Goal: Understand process/instructions: Learn about a topic

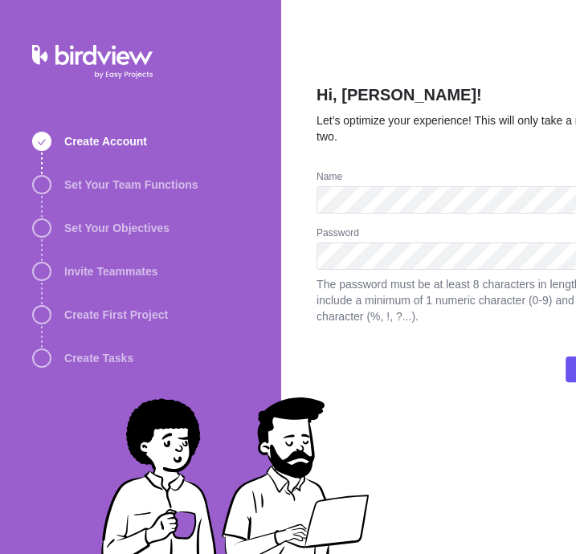
click at [378, 403] on div "Next" at bounding box center [469, 376] width 305 height 64
click at [417, 354] on div "Next" at bounding box center [469, 376] width 305 height 64
click at [360, 355] on div "Next" at bounding box center [469, 376] width 305 height 64
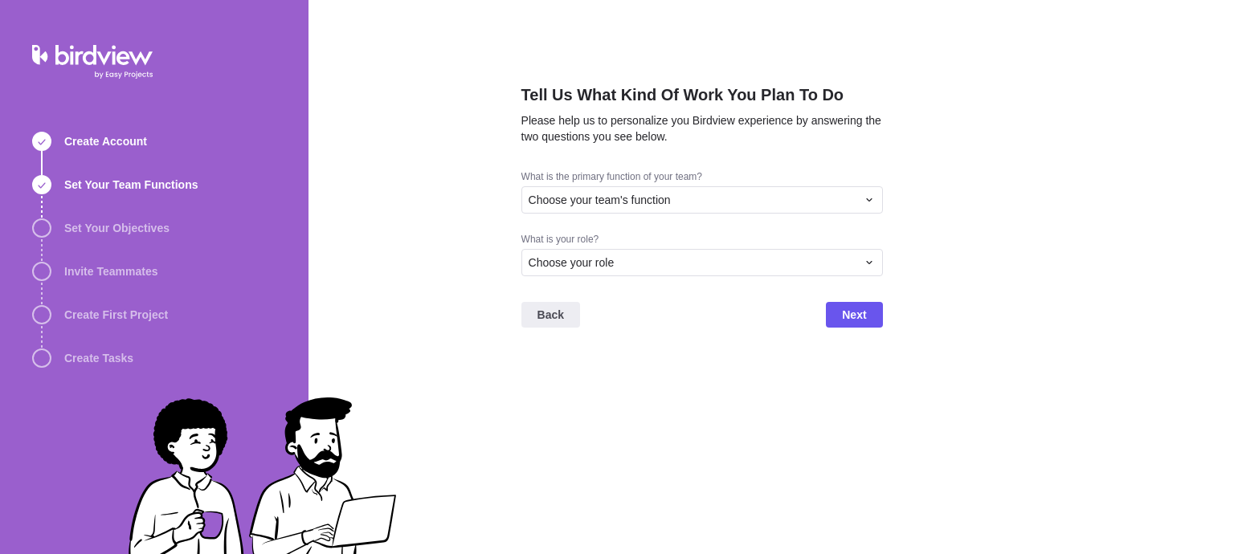
click at [417, 361] on div "Tell Us What Kind Of Work You Plan To Do Please help us to personalize you Bird…" at bounding box center [772, 277] width 926 height 554
click at [575, 208] on div "Choose your team's function" at bounding box center [703, 199] width 362 height 27
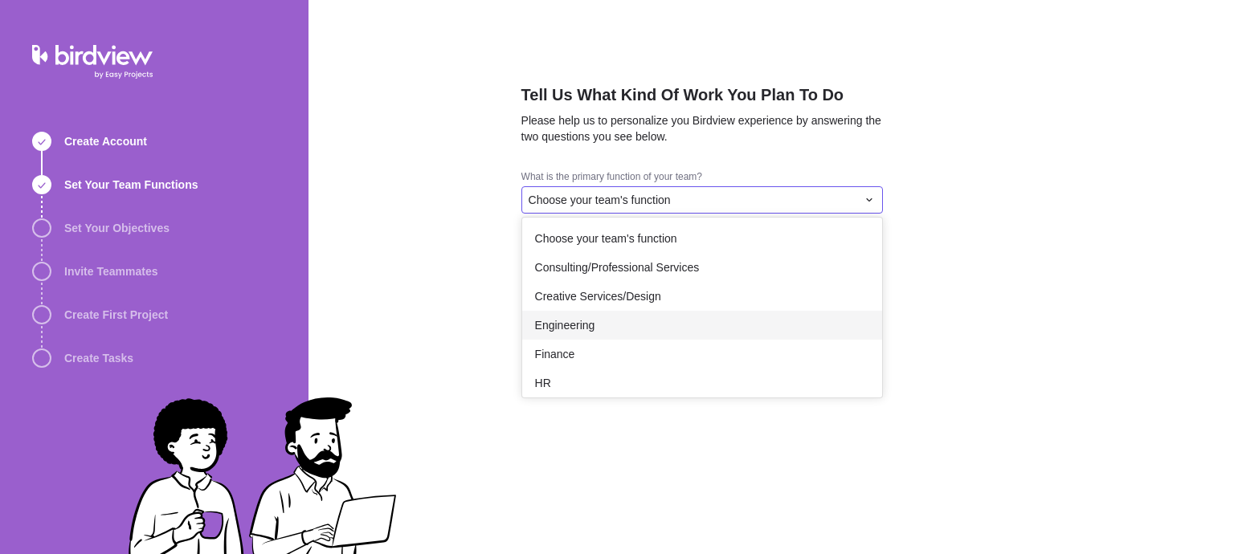
click at [575, 328] on div "Engineering" at bounding box center [702, 325] width 360 height 29
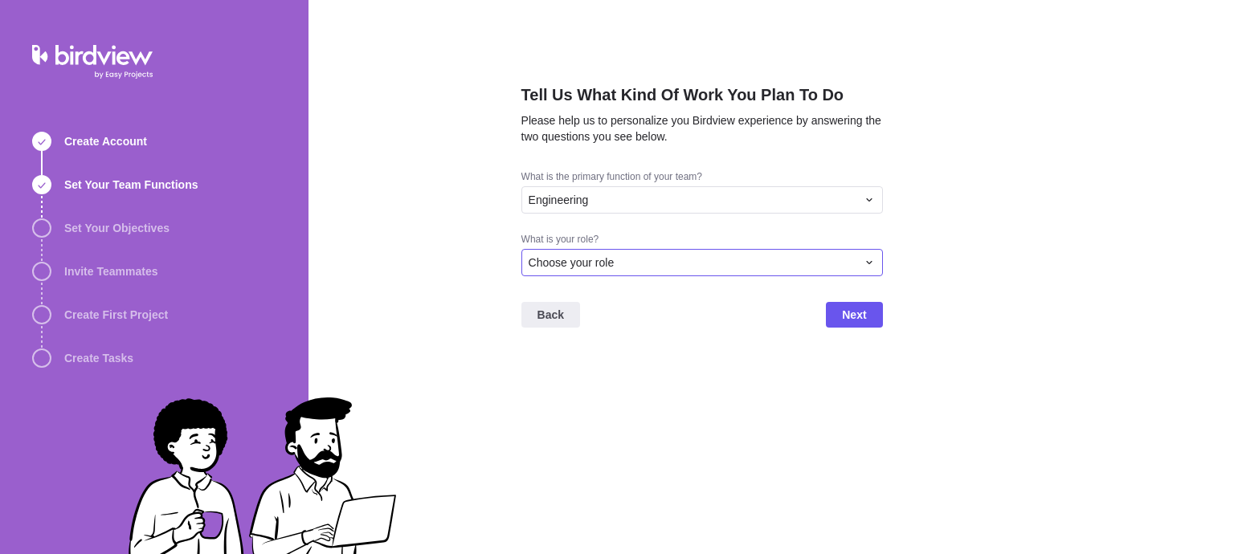
click at [575, 256] on div "Choose your role" at bounding box center [693, 263] width 328 height 16
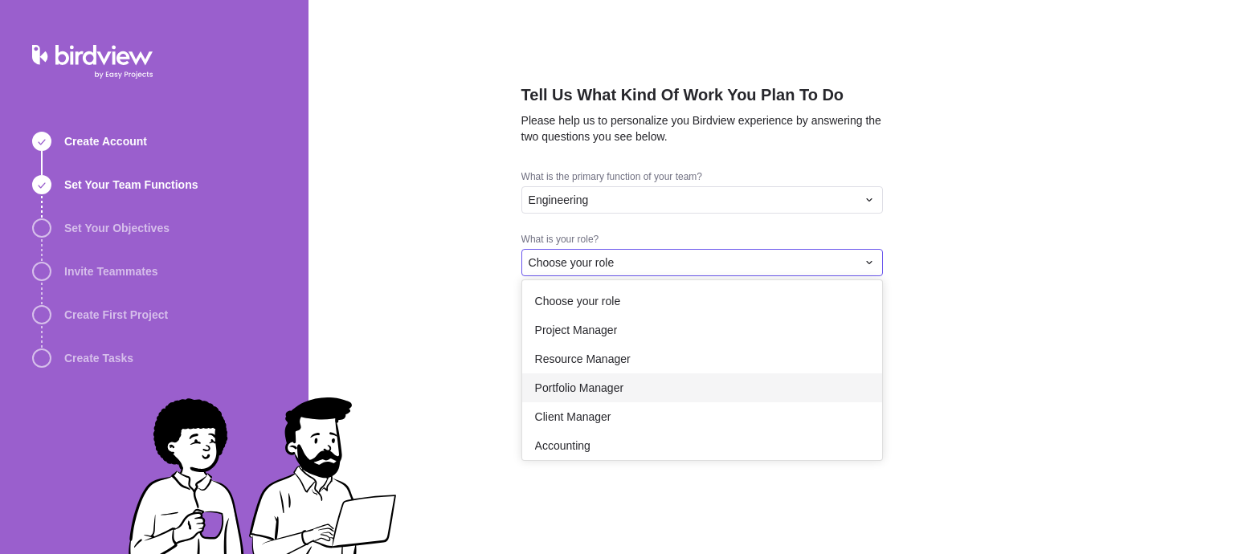
click at [575, 385] on span "Portfolio Manager" at bounding box center [579, 388] width 89 height 16
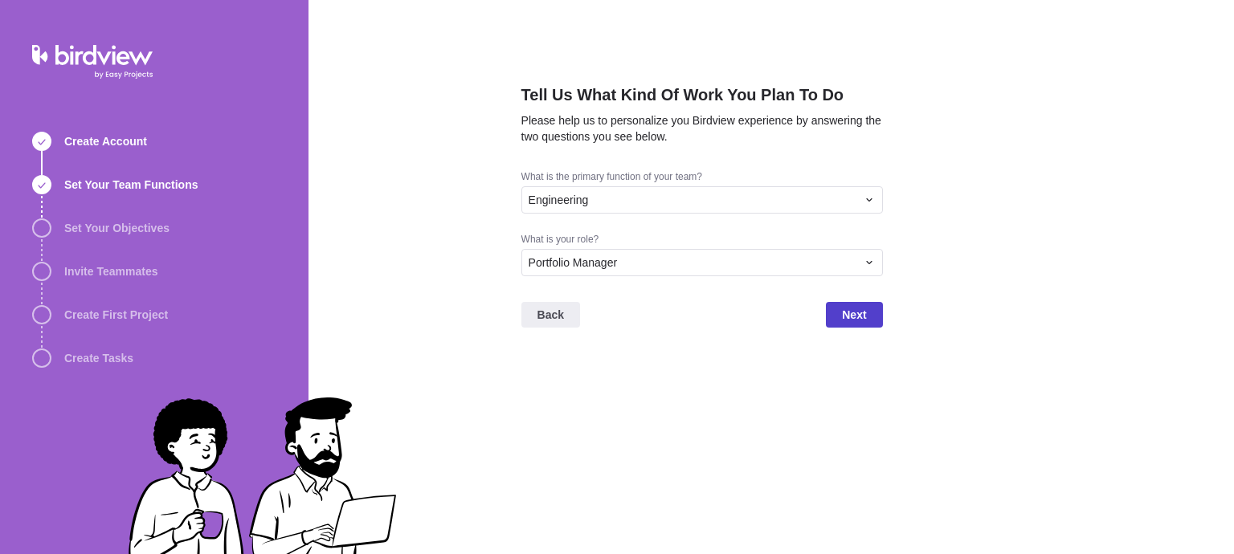
click at [575, 313] on span "Next" at bounding box center [854, 314] width 24 height 19
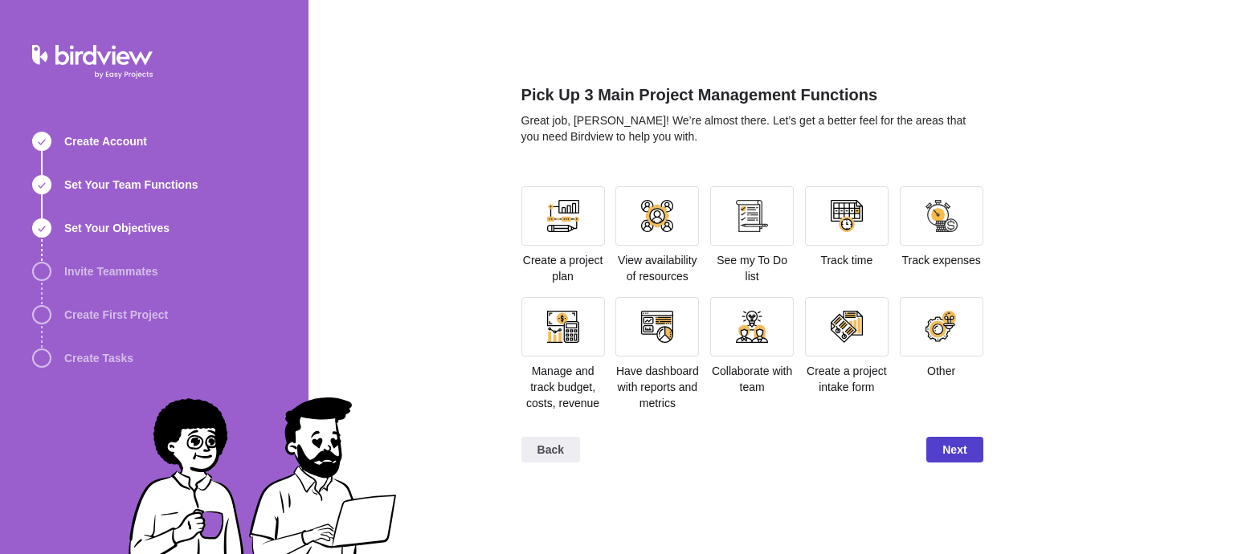
click at [575, 454] on span "Next" at bounding box center [955, 450] width 56 height 26
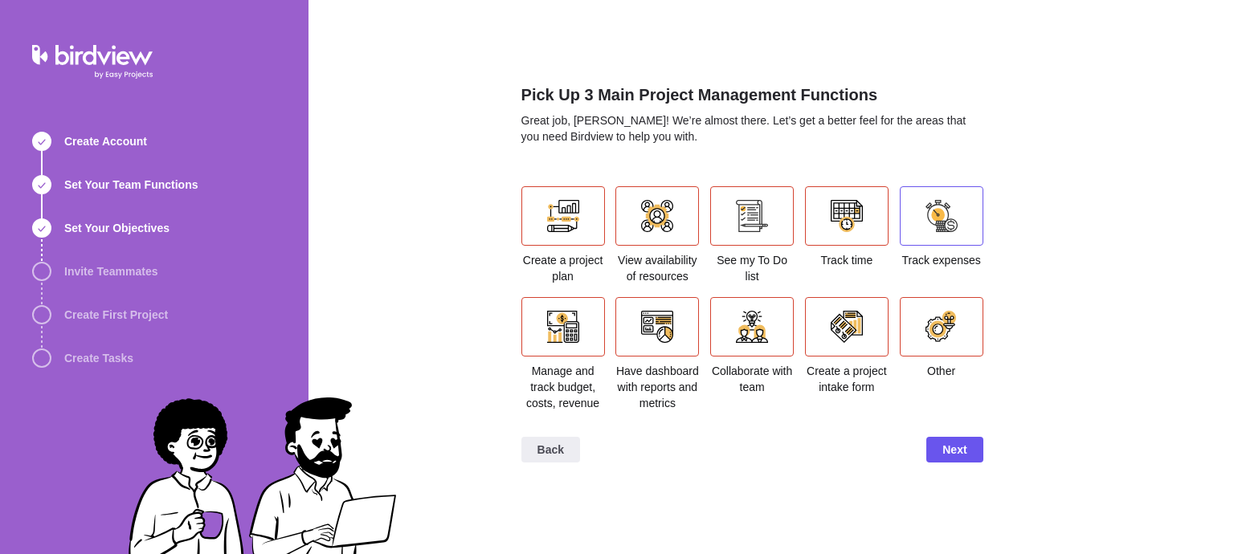
click at [575, 236] on div at bounding box center [942, 215] width 84 height 59
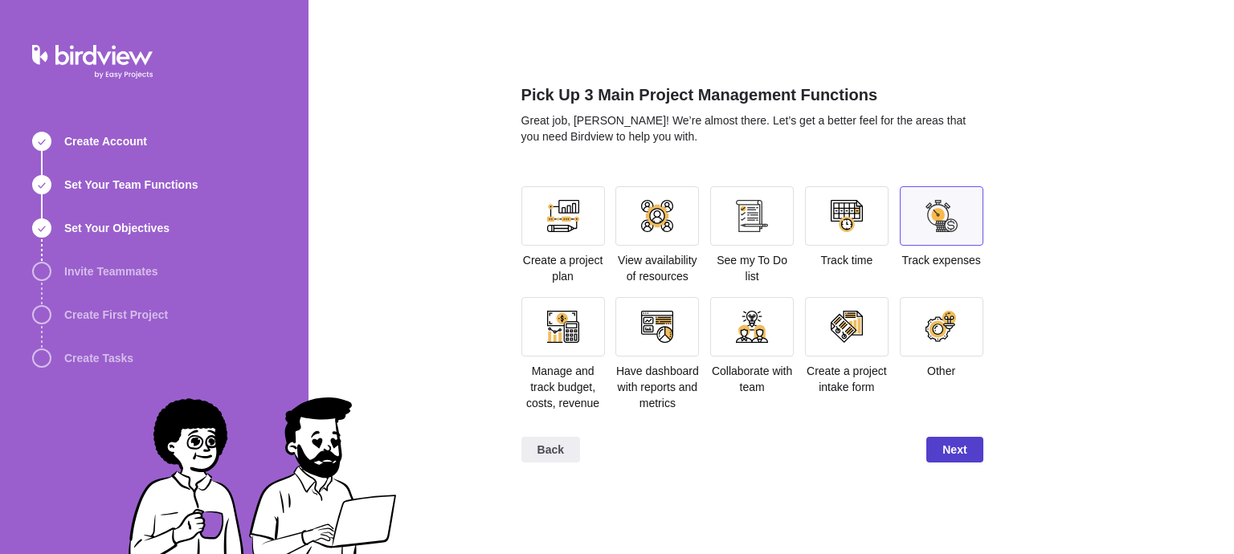
click at [575, 450] on span "Next" at bounding box center [955, 449] width 24 height 19
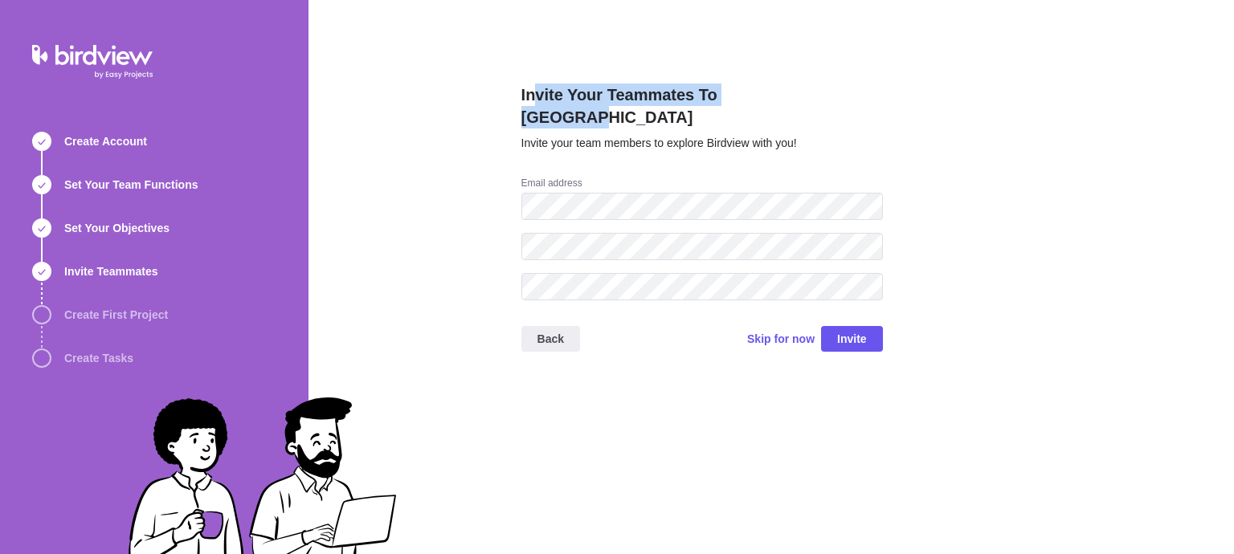
drag, startPoint x: 535, startPoint y: 101, endPoint x: 853, endPoint y: 108, distance: 317.5
click at [575, 108] on h2 "Invite Your Teammates To Birdview" at bounding box center [703, 109] width 362 height 51
click at [575, 133] on div "Invite Your Teammates To Birdview Invite your team members to explore Birdview …" at bounding box center [703, 130] width 362 height 93
click at [575, 331] on span "Skip for now" at bounding box center [781, 339] width 68 height 16
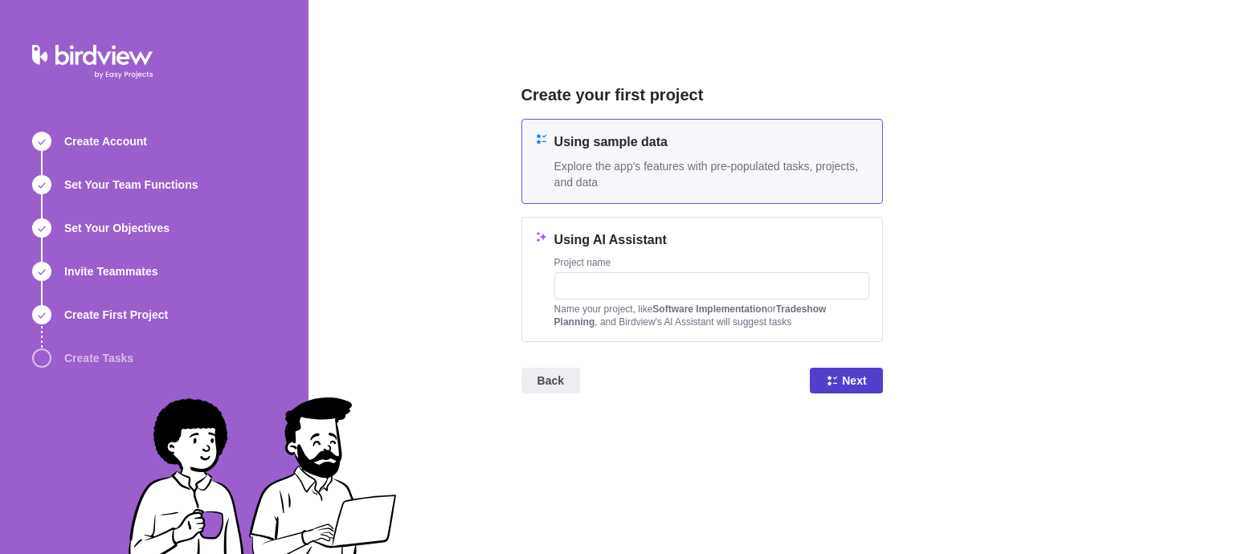
click at [575, 373] on span "Next" at bounding box center [846, 381] width 72 height 26
click at [374, 280] on div "Create your first project Using sample data Explore the app's features with pre…" at bounding box center [772, 277] width 926 height 554
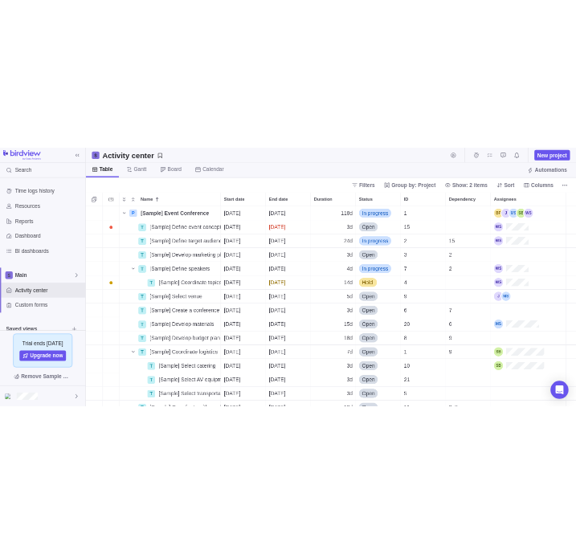
scroll to position [430, 1050]
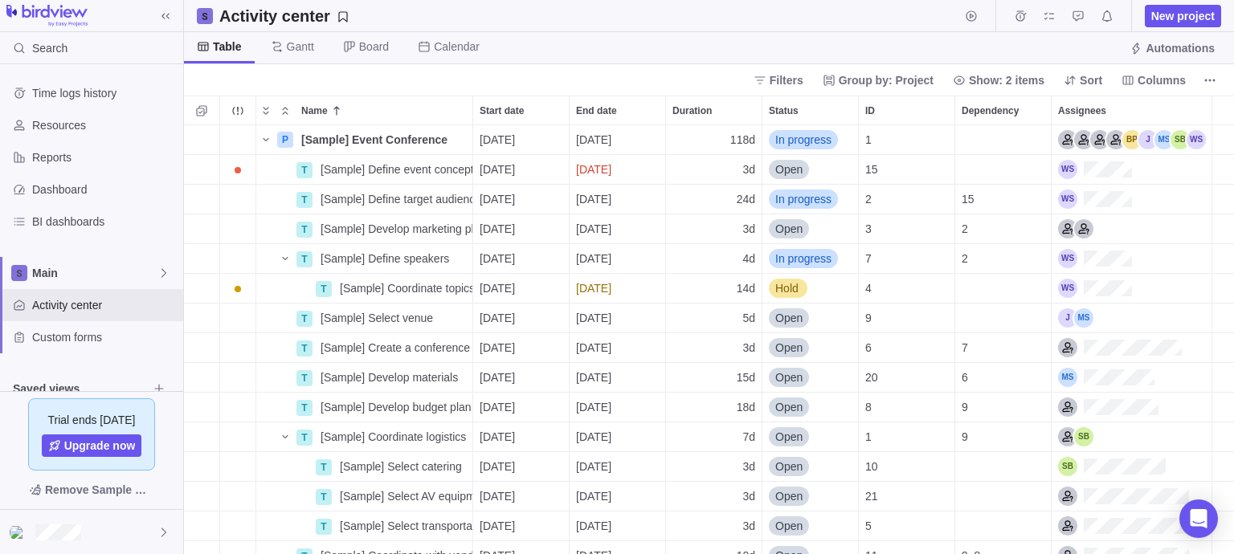
click at [1052, 47] on div "Table [PERSON_NAME] Board Calendar Automations" at bounding box center [709, 48] width 1050 height 32
click at [265, 142] on icon "Name" at bounding box center [266, 139] width 13 height 13
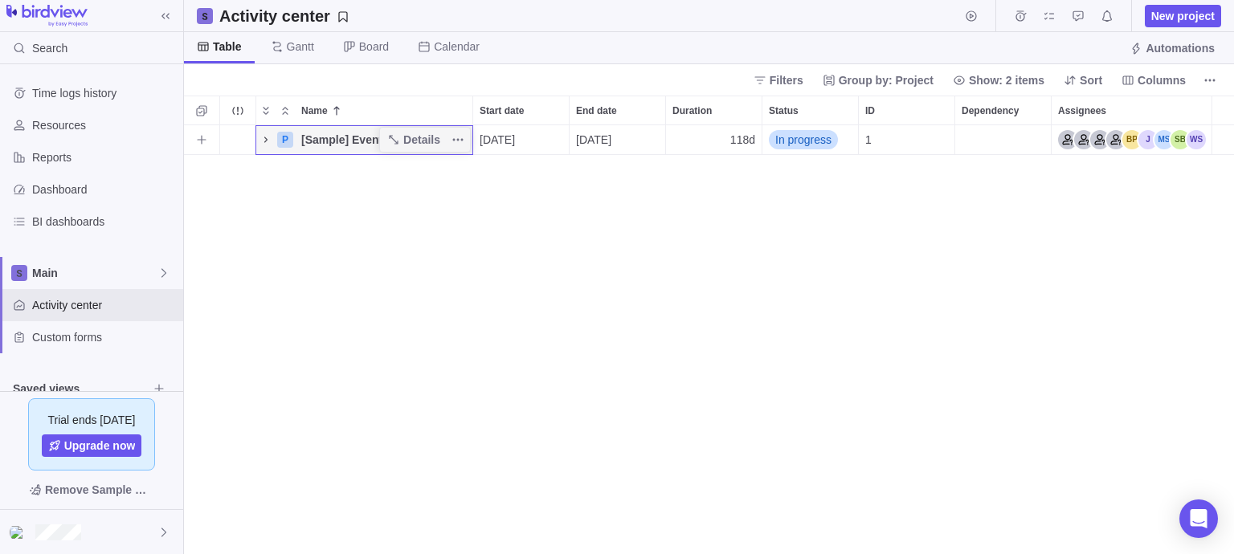
click at [265, 142] on icon "Name" at bounding box center [265, 140] width 3 height 6
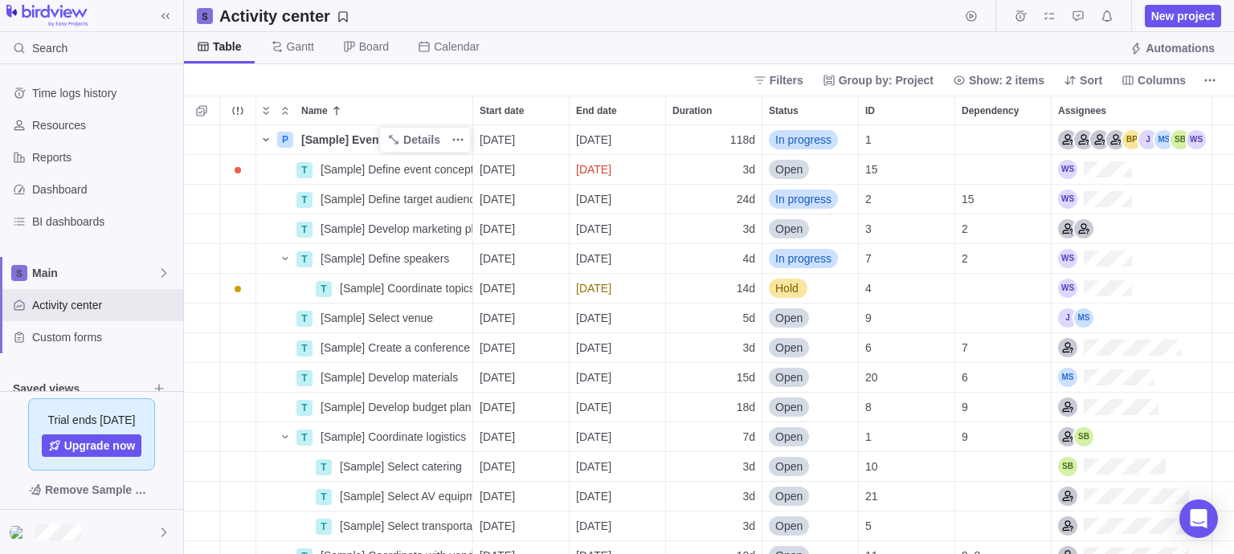
drag, startPoint x: 39, startPoint y: 416, endPoint x: 143, endPoint y: 419, distance: 103.7
click at [143, 419] on div "Trial ends [DATE] Upgrade now" at bounding box center [92, 435] width 128 height 72
click at [72, 452] on span "Upgrade now" at bounding box center [100, 446] width 72 height 16
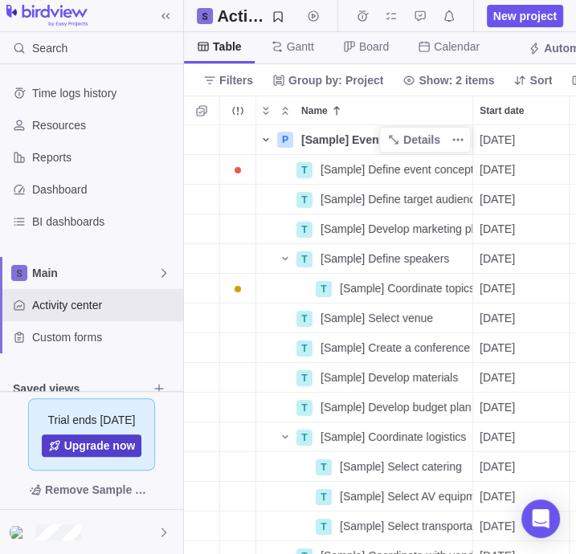
scroll to position [0, 0]
